Goal: Task Accomplishment & Management: Use online tool/utility

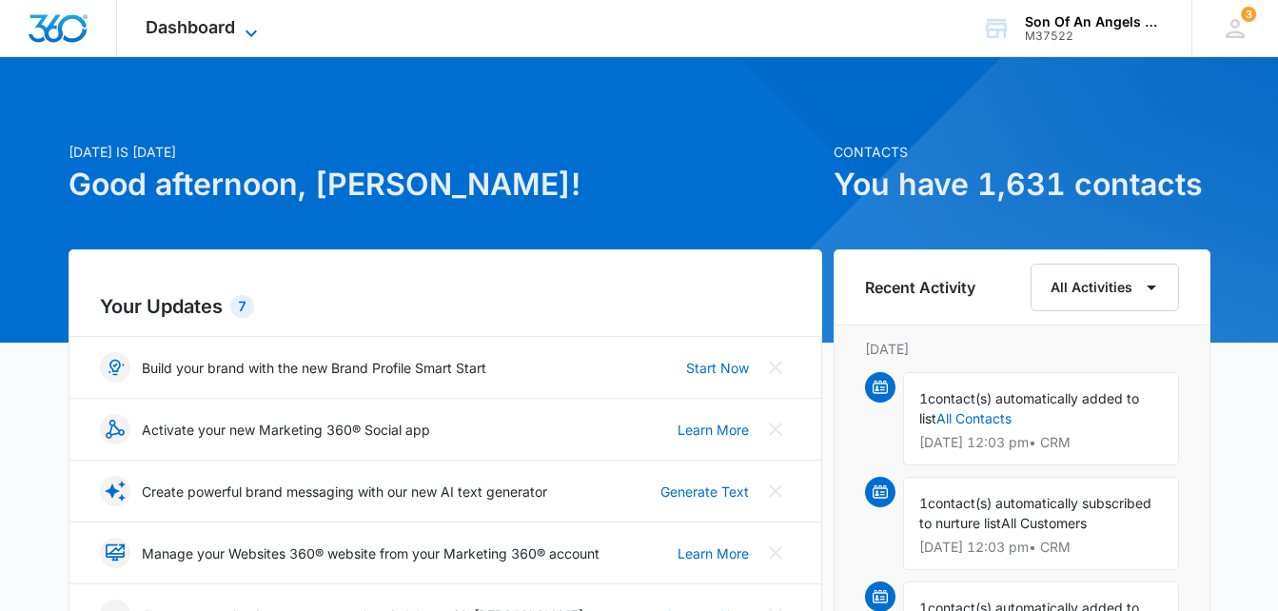
click at [193, 24] on span "Dashboard" at bounding box center [190, 27] width 89 height 20
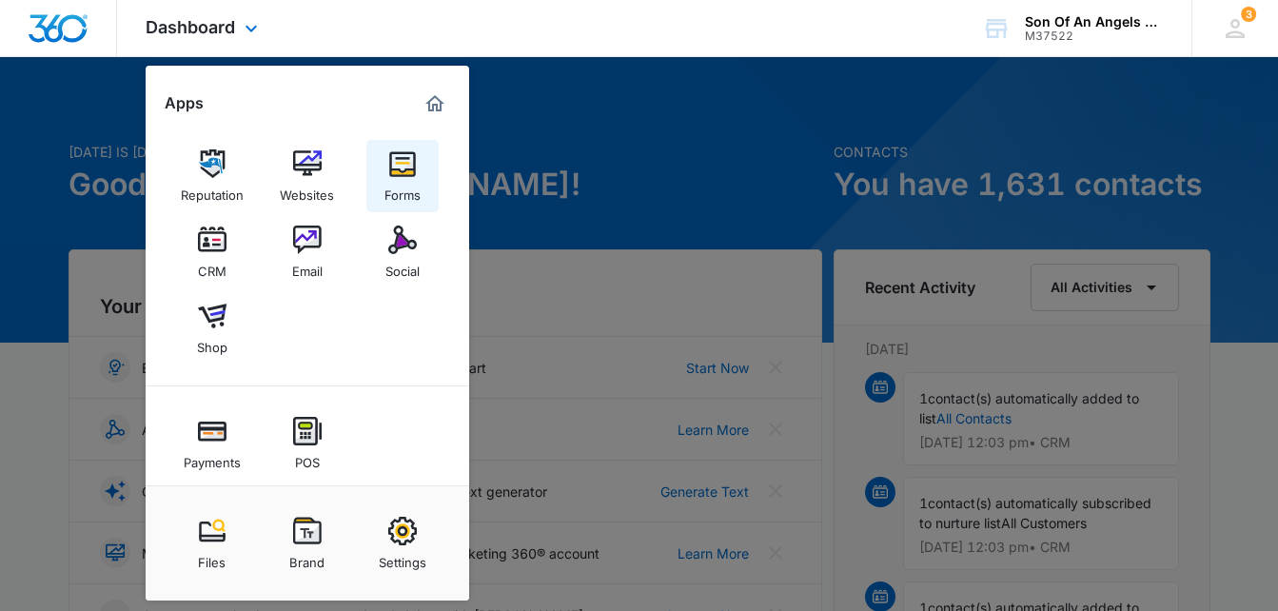
click at [392, 168] on img at bounding box center [402, 163] width 29 height 29
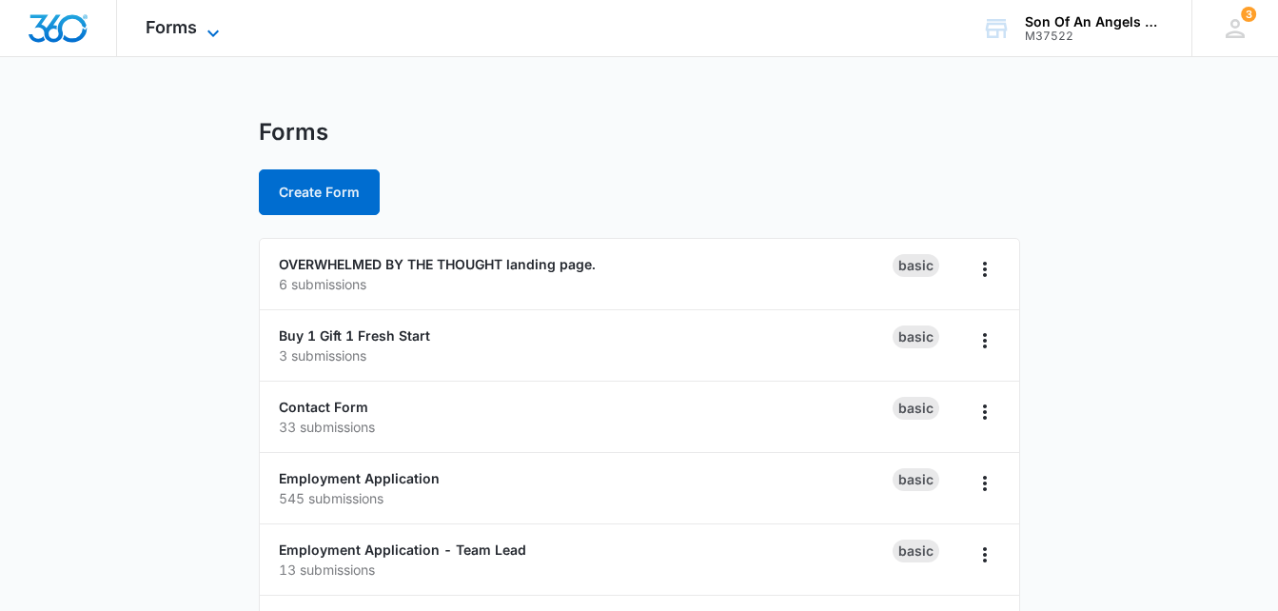
click at [217, 30] on icon at bounding box center [213, 33] width 23 height 23
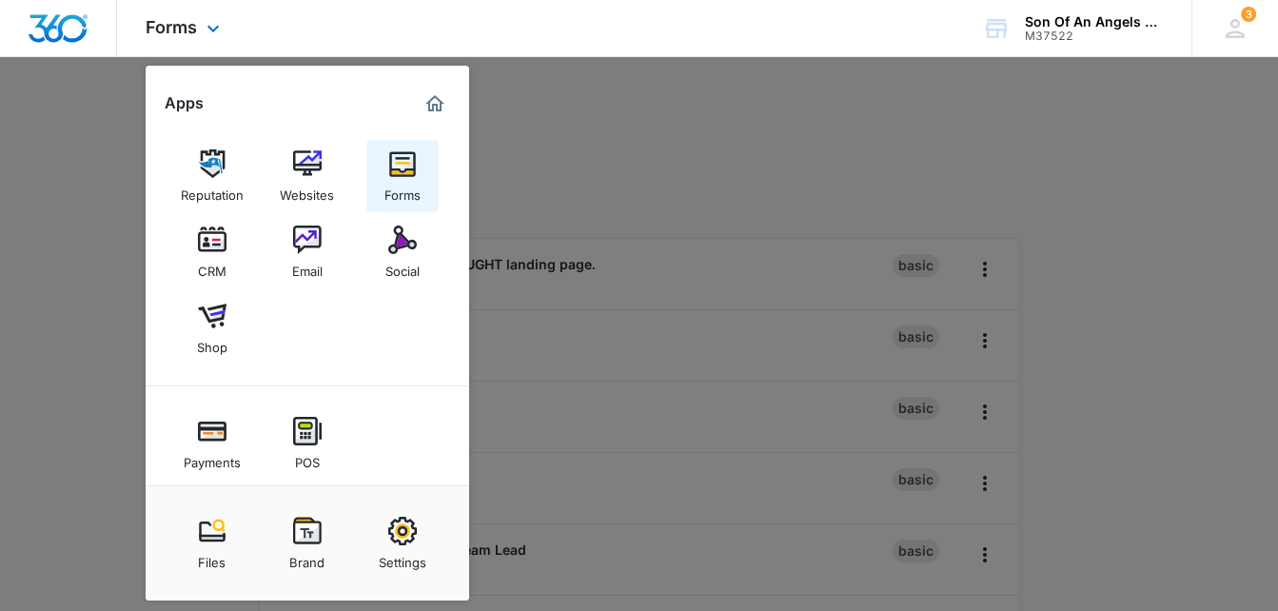
click at [397, 162] on img at bounding box center [402, 163] width 29 height 29
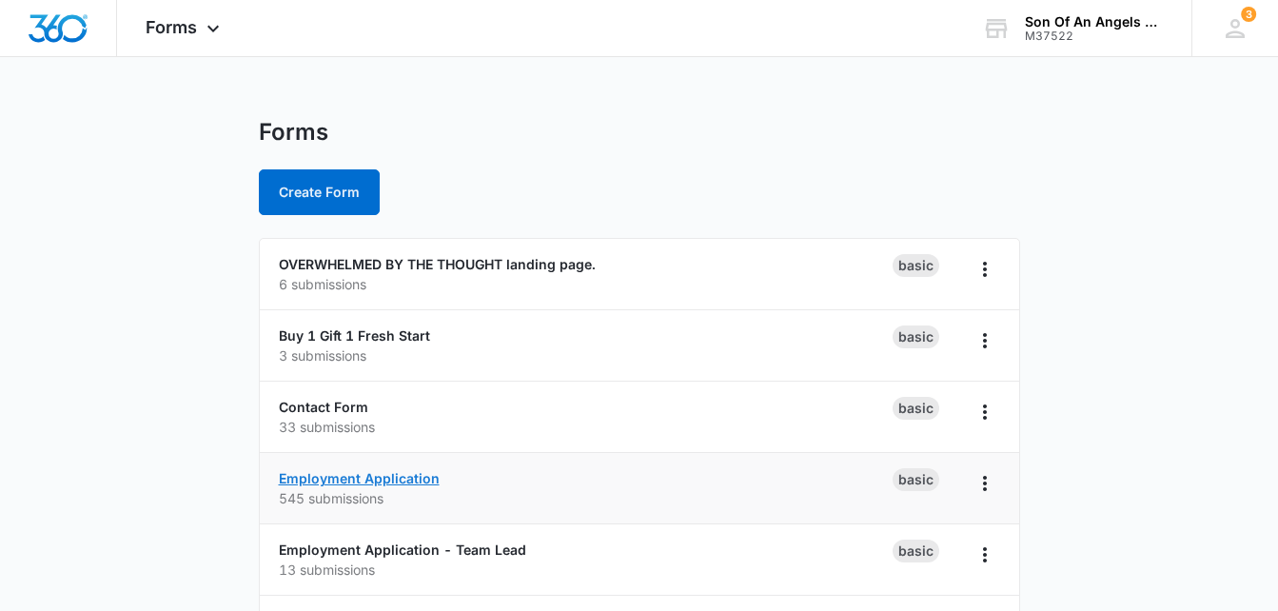
click at [291, 480] on link "Employment Application" at bounding box center [359, 478] width 161 height 16
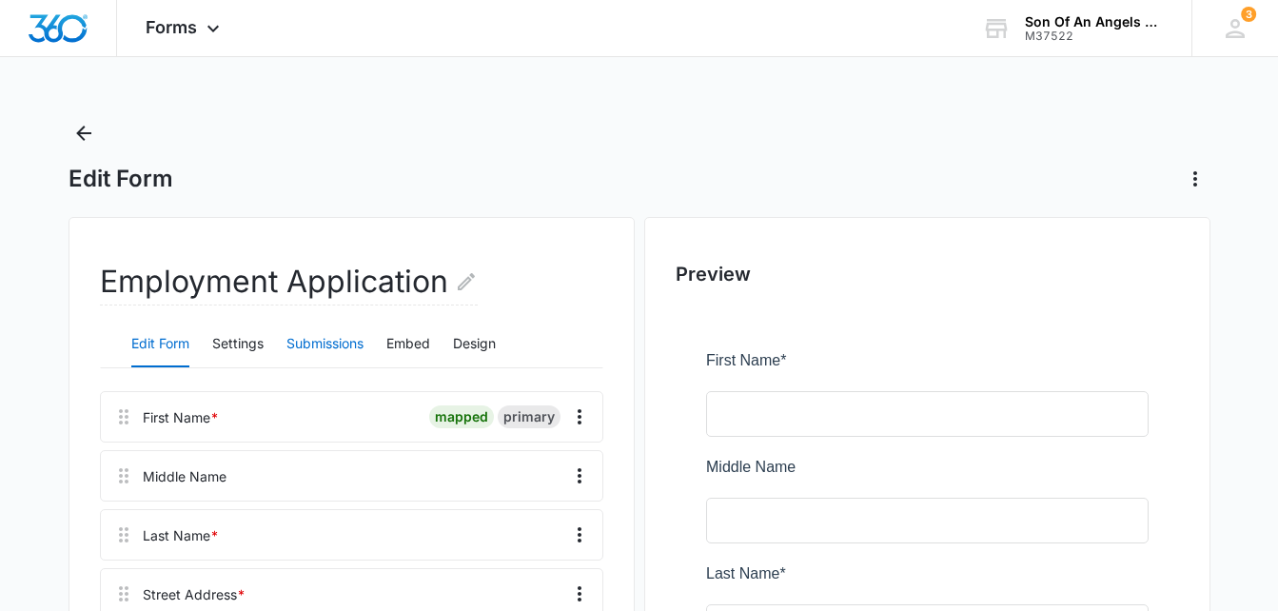
click at [329, 354] on button "Submissions" at bounding box center [324, 345] width 77 height 46
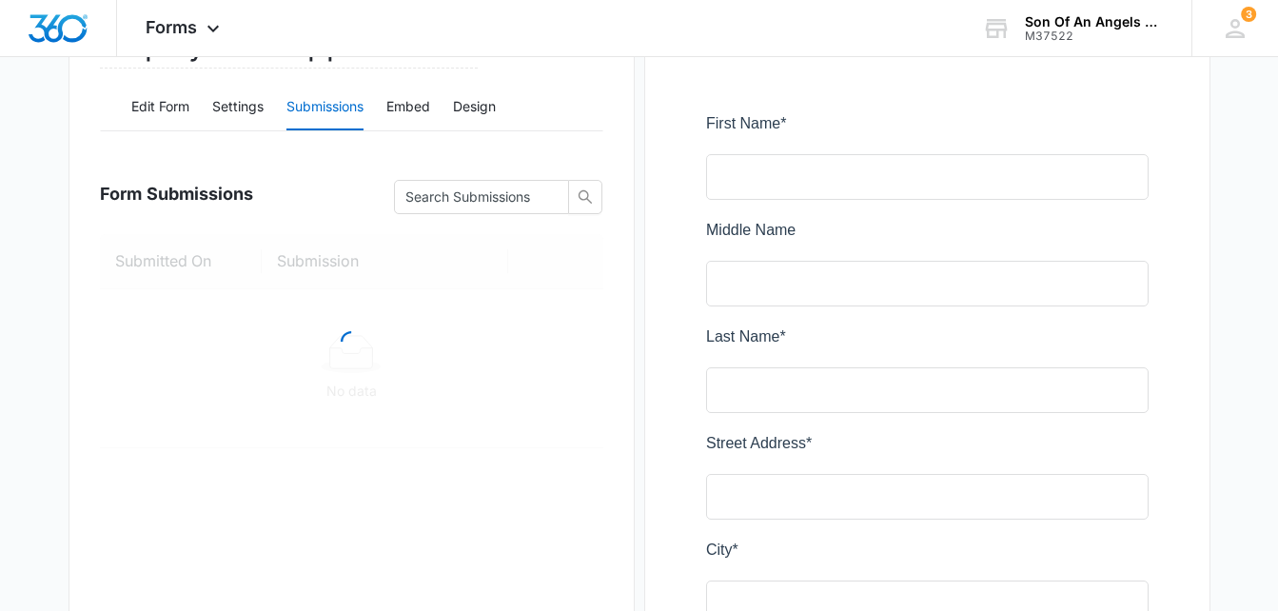
scroll to position [245, 0]
